Goal: Find specific page/section

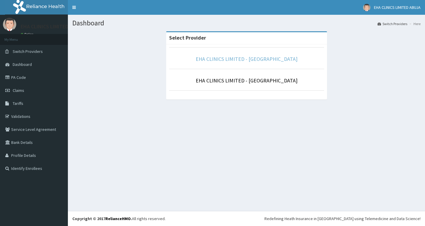
click at [249, 58] on link "EHA CLINICS LIMITED - [GEOGRAPHIC_DATA]" at bounding box center [247, 58] width 102 height 7
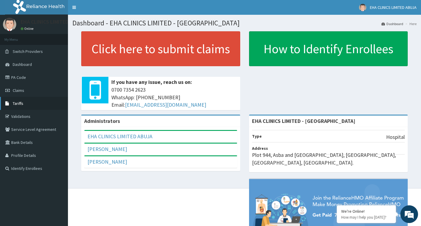
click at [22, 103] on span "Tariffs" at bounding box center [18, 103] width 11 height 5
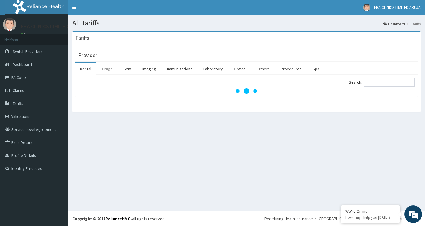
click at [109, 70] on link "Drugs" at bounding box center [107, 69] width 20 height 12
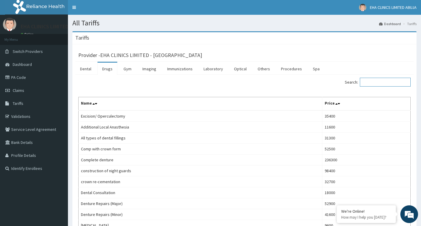
click at [377, 84] on input "Search:" at bounding box center [385, 82] width 51 height 9
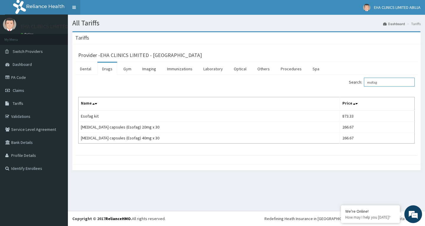
type input "esofag"
